Goal: Task Accomplishment & Management: Manage account settings

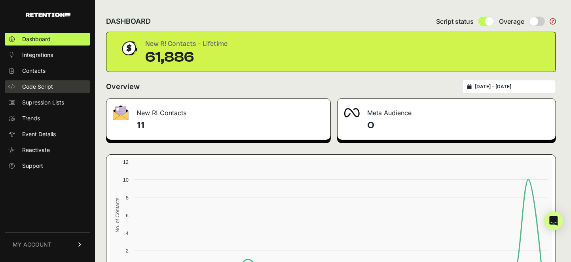
click at [40, 88] on span "Code Script" at bounding box center [37, 87] width 31 height 8
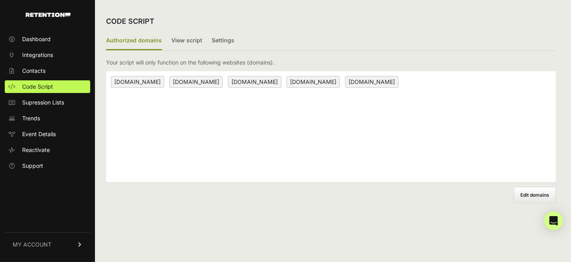
click at [526, 196] on span "Edit domains" at bounding box center [534, 195] width 29 height 6
click at [0, 0] on input "Add domain" at bounding box center [0, 0] width 0 height 0
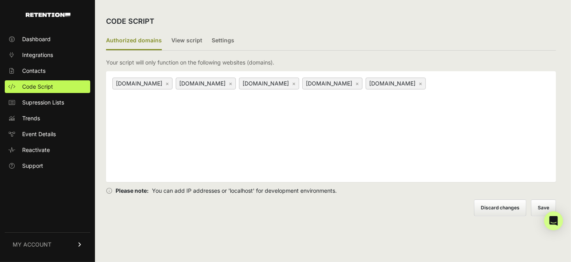
click at [318, 130] on div "[DOMAIN_NAME] × [DOMAIN_NAME] × [DOMAIN_NAME] × [DOMAIN_NAME] × [DOMAIN_NAME] ×" at bounding box center [331, 126] width 450 height 111
type input "[DOMAIN_NAME]"
click at [535, 206] on button "Save" at bounding box center [544, 208] width 24 height 16
